Goal: Task Accomplishment & Management: Complete application form

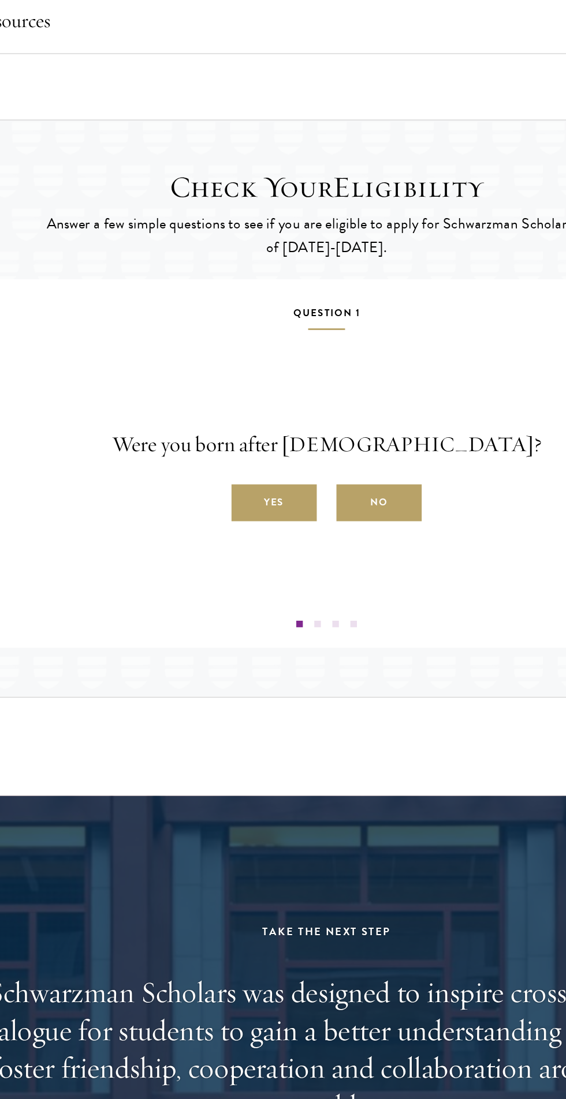
scroll to position [1530, 0]
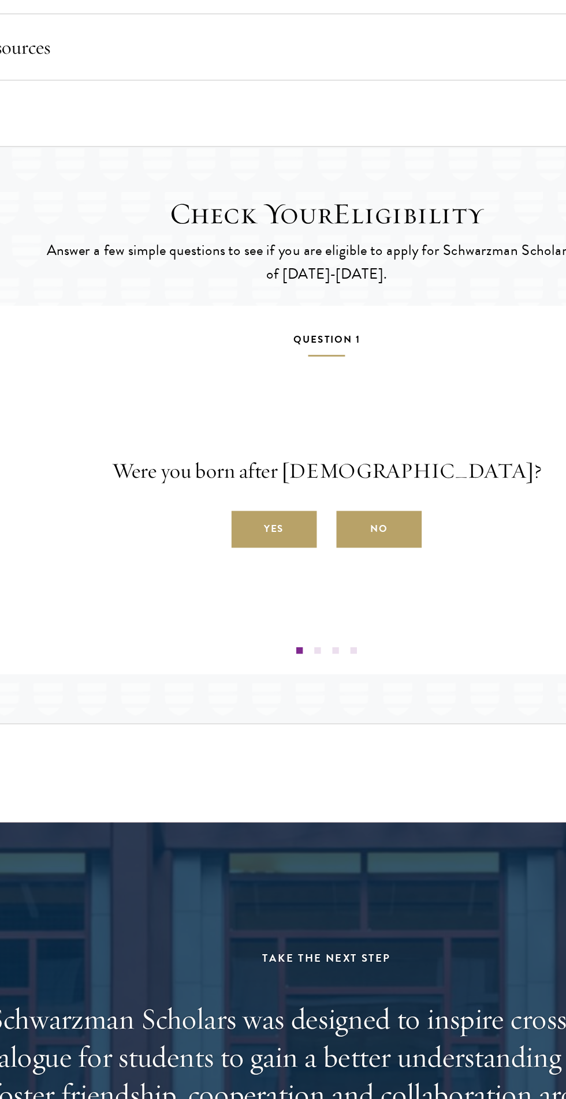
click at [259, 429] on label "Yes" at bounding box center [246, 416] width 60 height 26
click at [226, 415] on input "Yes" at bounding box center [221, 410] width 10 height 10
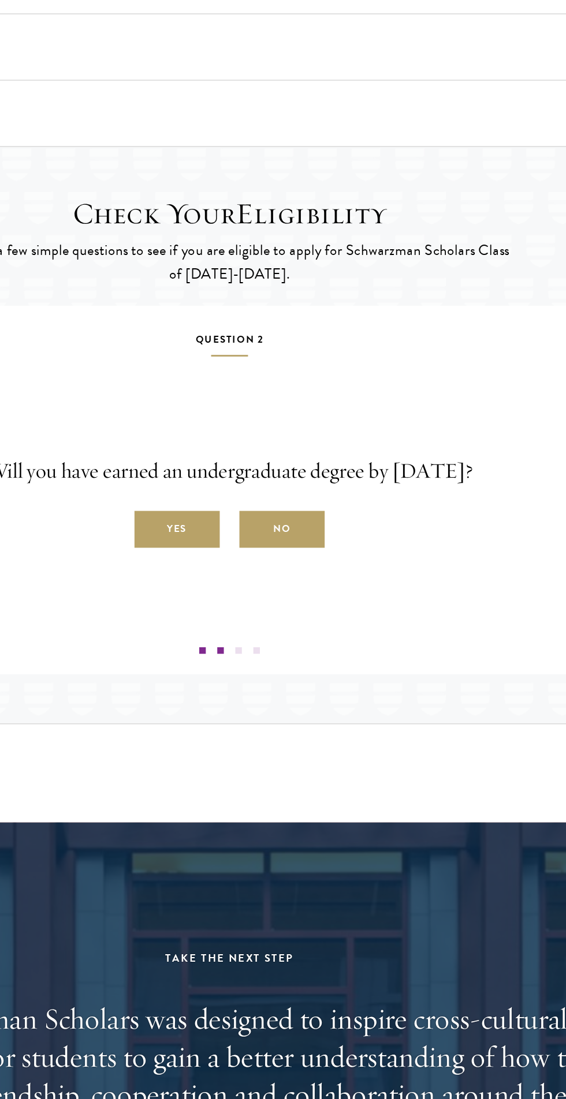
click at [245, 429] on label "Yes" at bounding box center [246, 416] width 60 height 26
click at [226, 415] on input "Yes" at bounding box center [221, 410] width 10 height 10
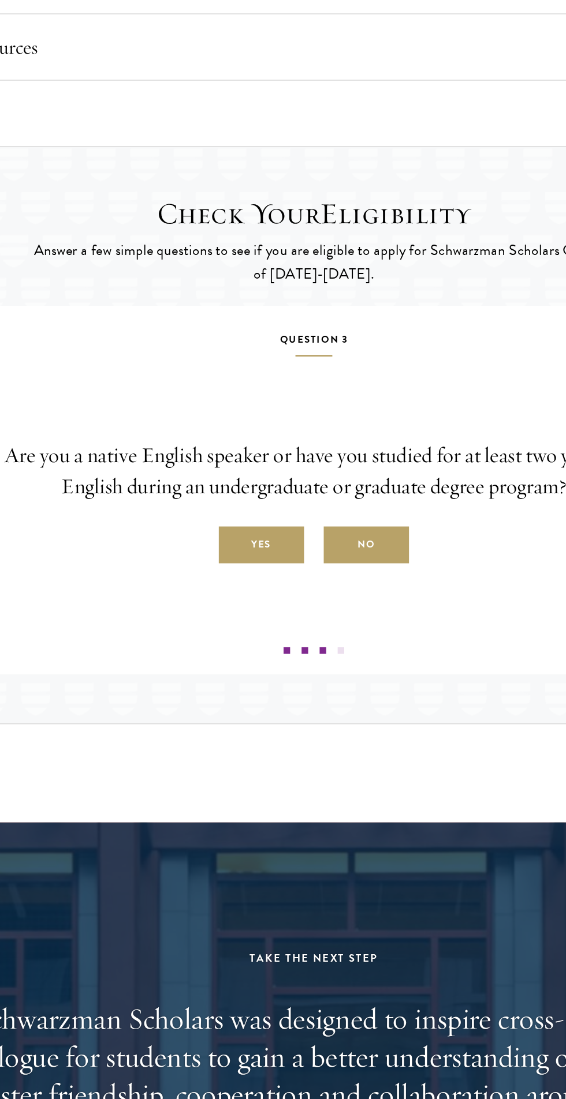
click at [240, 440] on label "Yes" at bounding box center [246, 427] width 60 height 26
click at [226, 426] on input "Yes" at bounding box center [221, 421] width 10 height 10
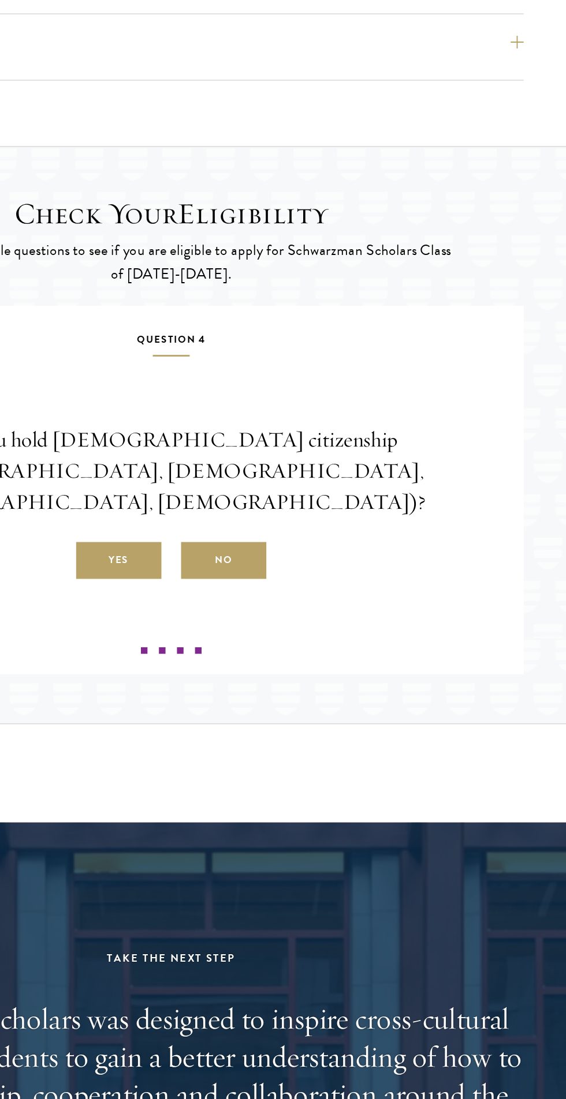
click at [339, 437] on label "No" at bounding box center [320, 438] width 60 height 26
click at [300, 437] on input "No" at bounding box center [295, 431] width 10 height 10
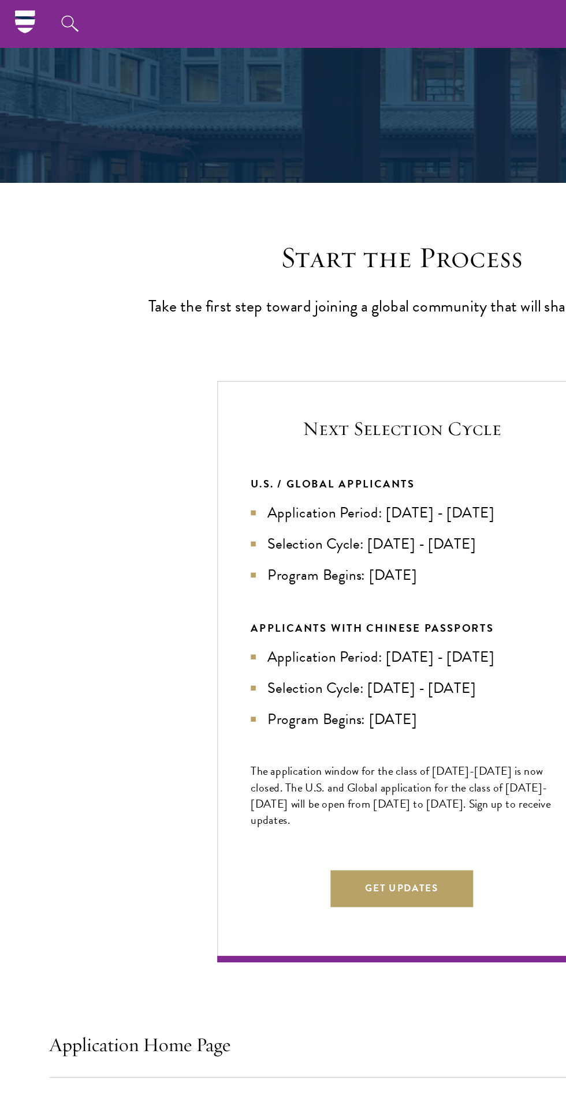
scroll to position [0, 0]
